Goal: Navigation & Orientation: Go to known website

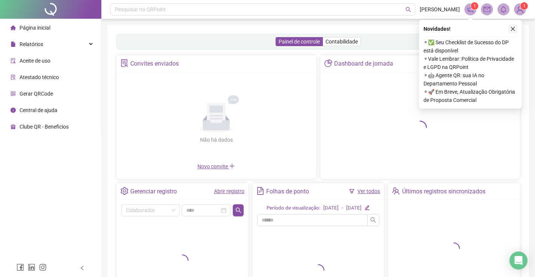
click at [513, 30] on icon "close" at bounding box center [513, 29] width 4 height 4
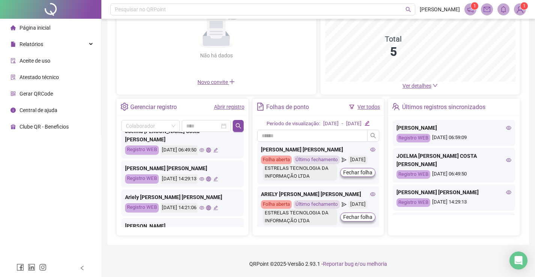
scroll to position [75, 0]
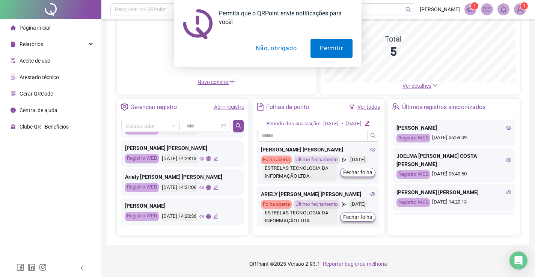
click at [274, 51] on button "Não, obrigado" at bounding box center [276, 48] width 60 height 19
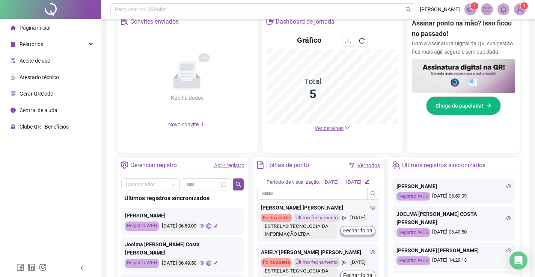
scroll to position [219, 0]
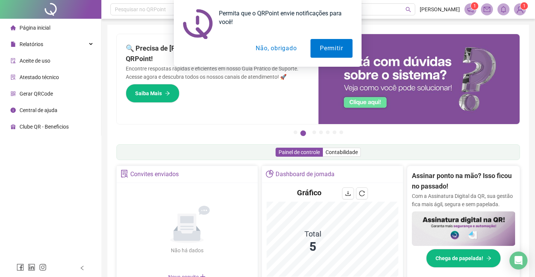
click at [293, 50] on button "Não, obrigado" at bounding box center [276, 48] width 60 height 19
